Goal: Information Seeking & Learning: Learn about a topic

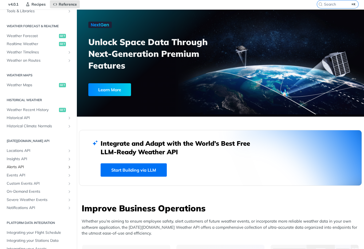
scroll to position [20, 0]
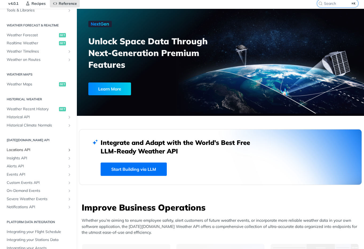
click at [69, 149] on icon "Show subpages for Locations API" at bounding box center [69, 150] width 4 height 4
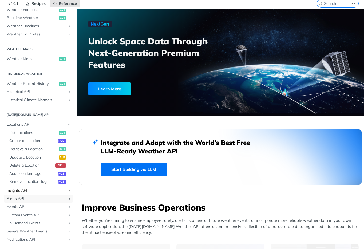
click at [67, 194] on ul "Locations API List Locations get Create a Location post Retrieve a Location get…" at bounding box center [38, 181] width 69 height 123
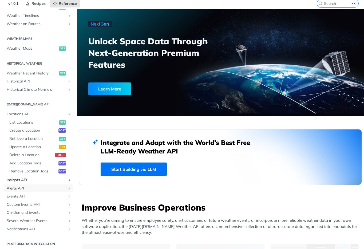
scroll to position [142, 0]
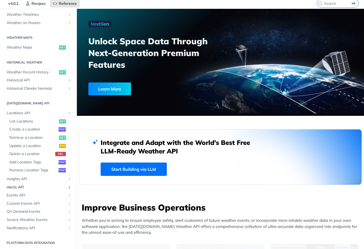
click at [69, 190] on link "Alerts API" at bounding box center [38, 187] width 69 height 8
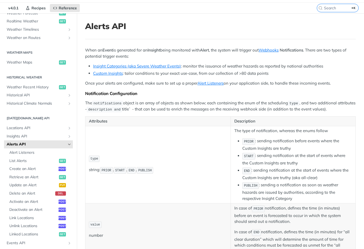
scroll to position [131, 0]
click at [70, 96] on icon "Show subpages for Historical API" at bounding box center [69, 96] width 4 height 4
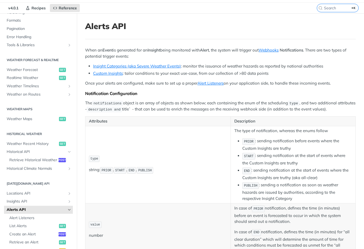
scroll to position [66, 0]
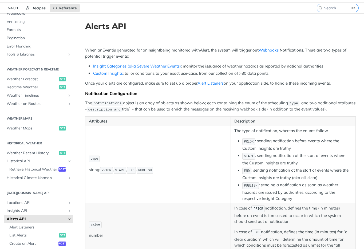
click at [22, 193] on h2 "[DATE][DOMAIN_NAME] API" at bounding box center [38, 193] width 69 height 5
click at [22, 203] on span "Locations API" at bounding box center [36, 202] width 59 height 5
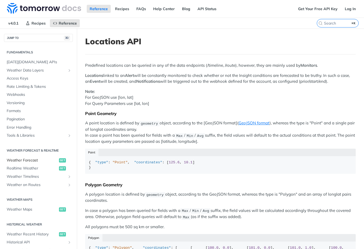
click at [32, 161] on span "Weather Forecast" at bounding box center [32, 160] width 51 height 5
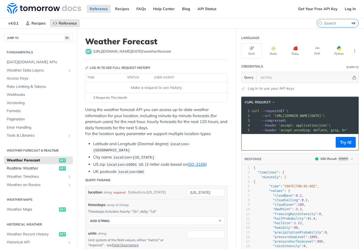
click at [32, 169] on span "Realtime Weather" at bounding box center [32, 168] width 51 height 5
